Goal: Information Seeking & Learning: Learn about a topic

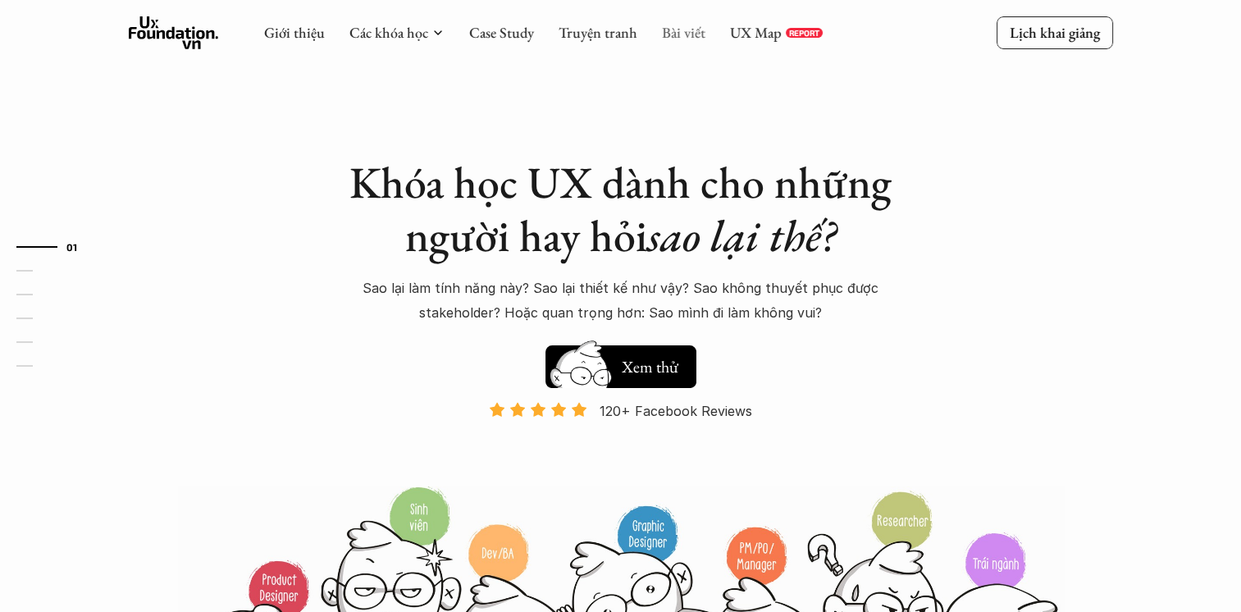
click at [669, 28] on link "Bài viết" at bounding box center [683, 32] width 43 height 19
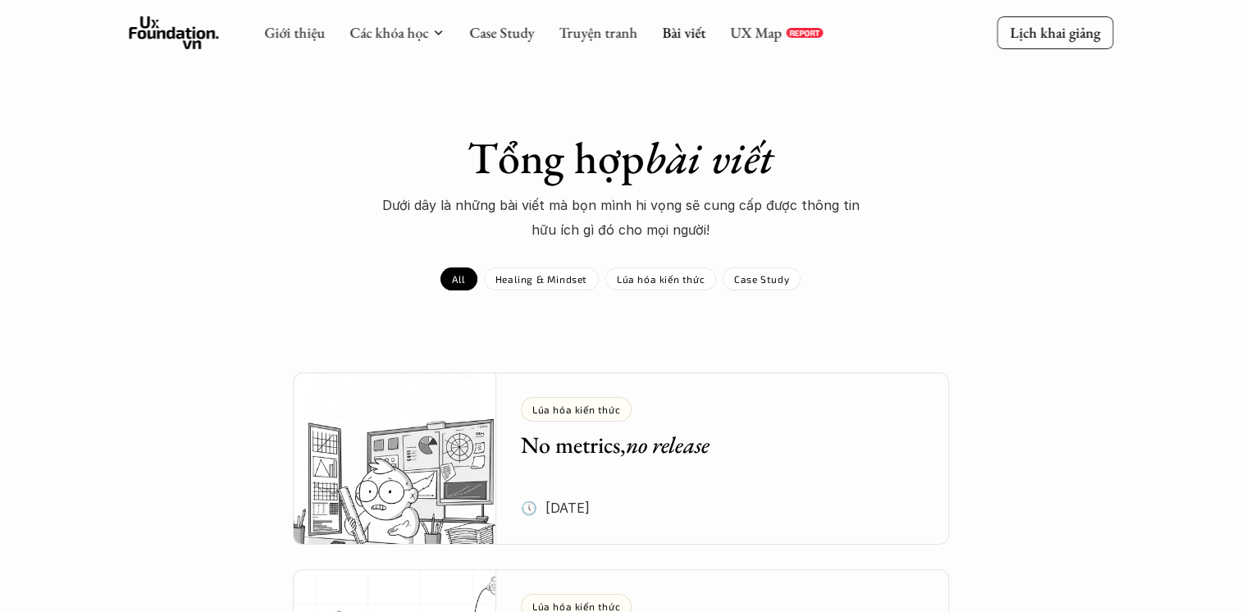
click at [769, 275] on p "Case Study" at bounding box center [761, 278] width 55 height 11
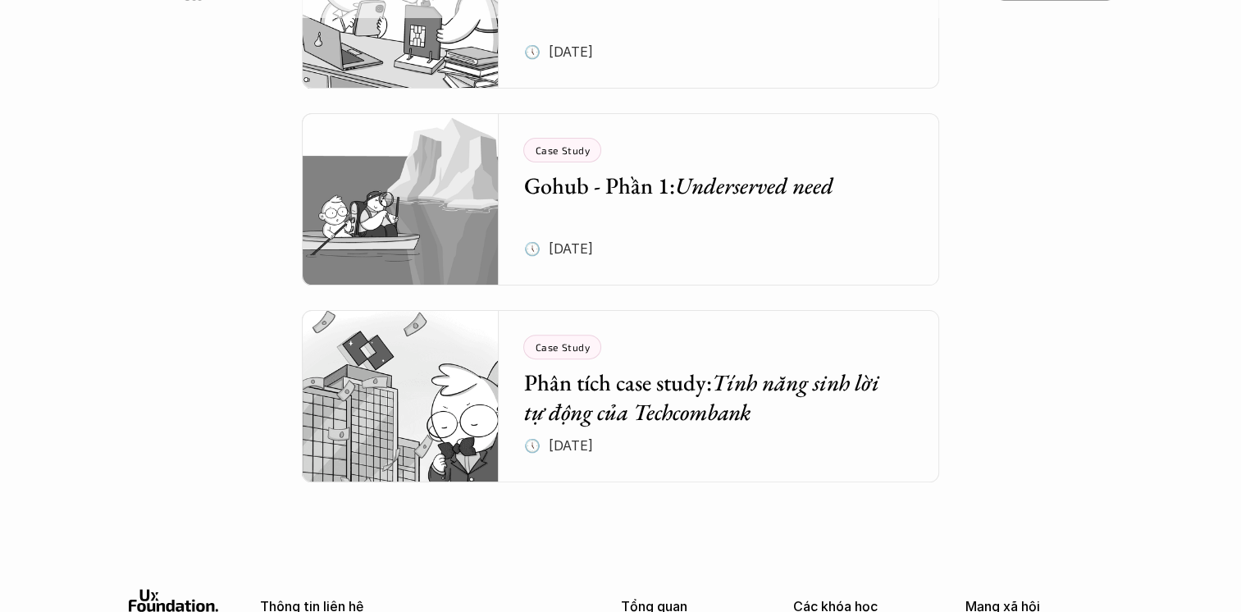
scroll to position [164, 0]
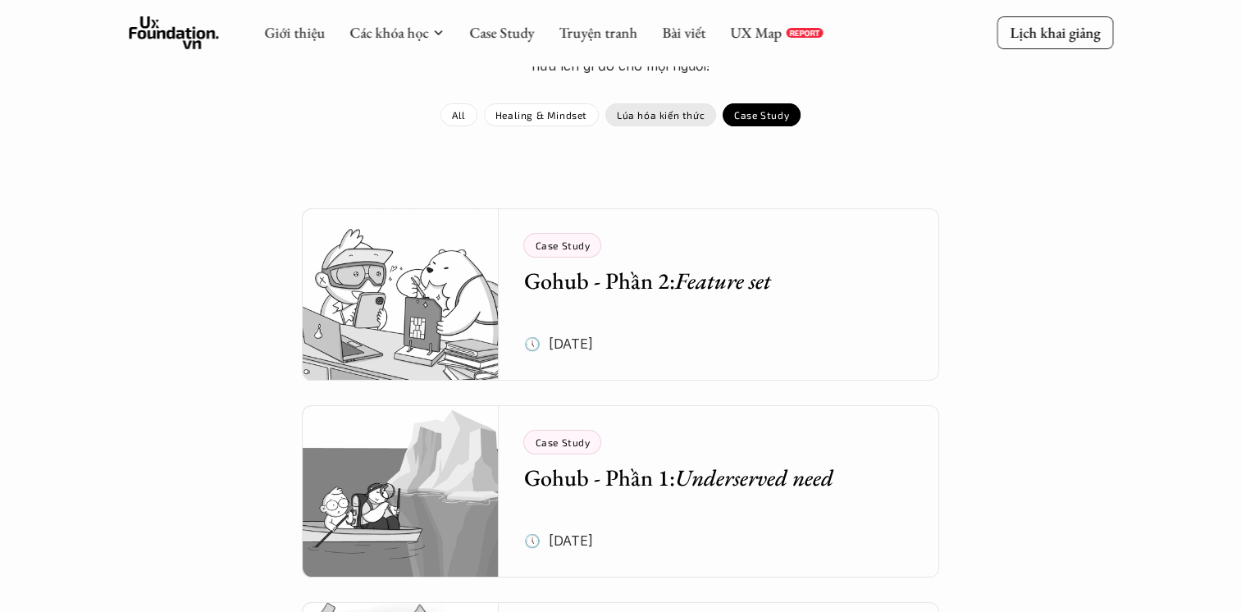
click at [669, 123] on div "Lúa hóa kiến thức" at bounding box center [660, 114] width 111 height 23
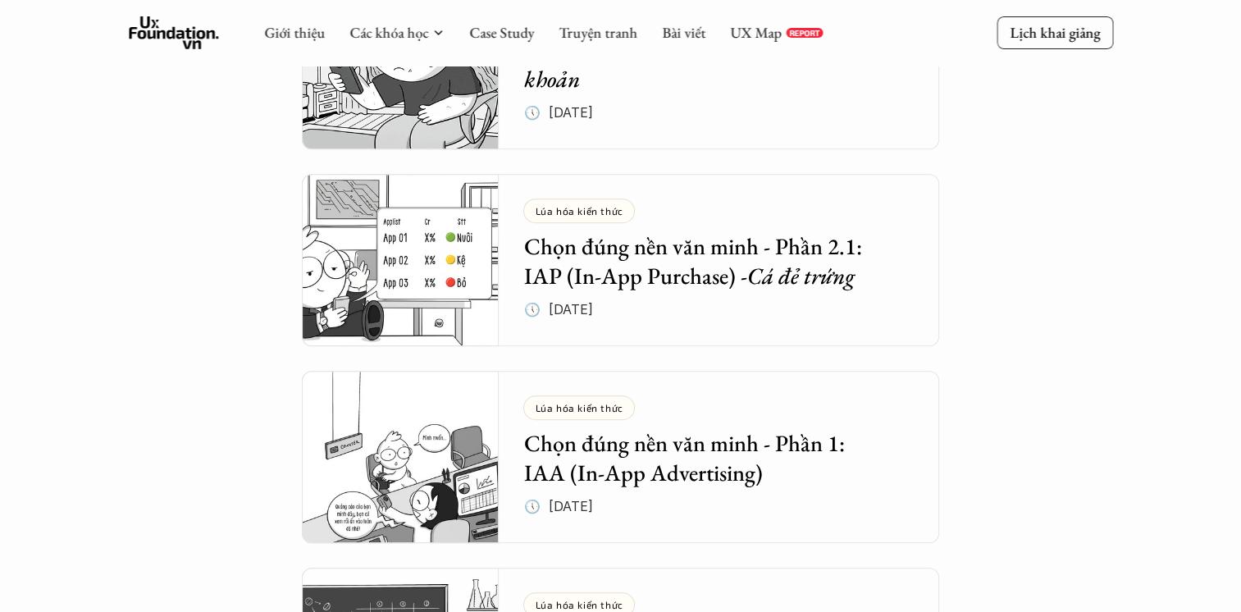
scroll to position [676, 0]
